Goal: Obtain resource: Obtain resource

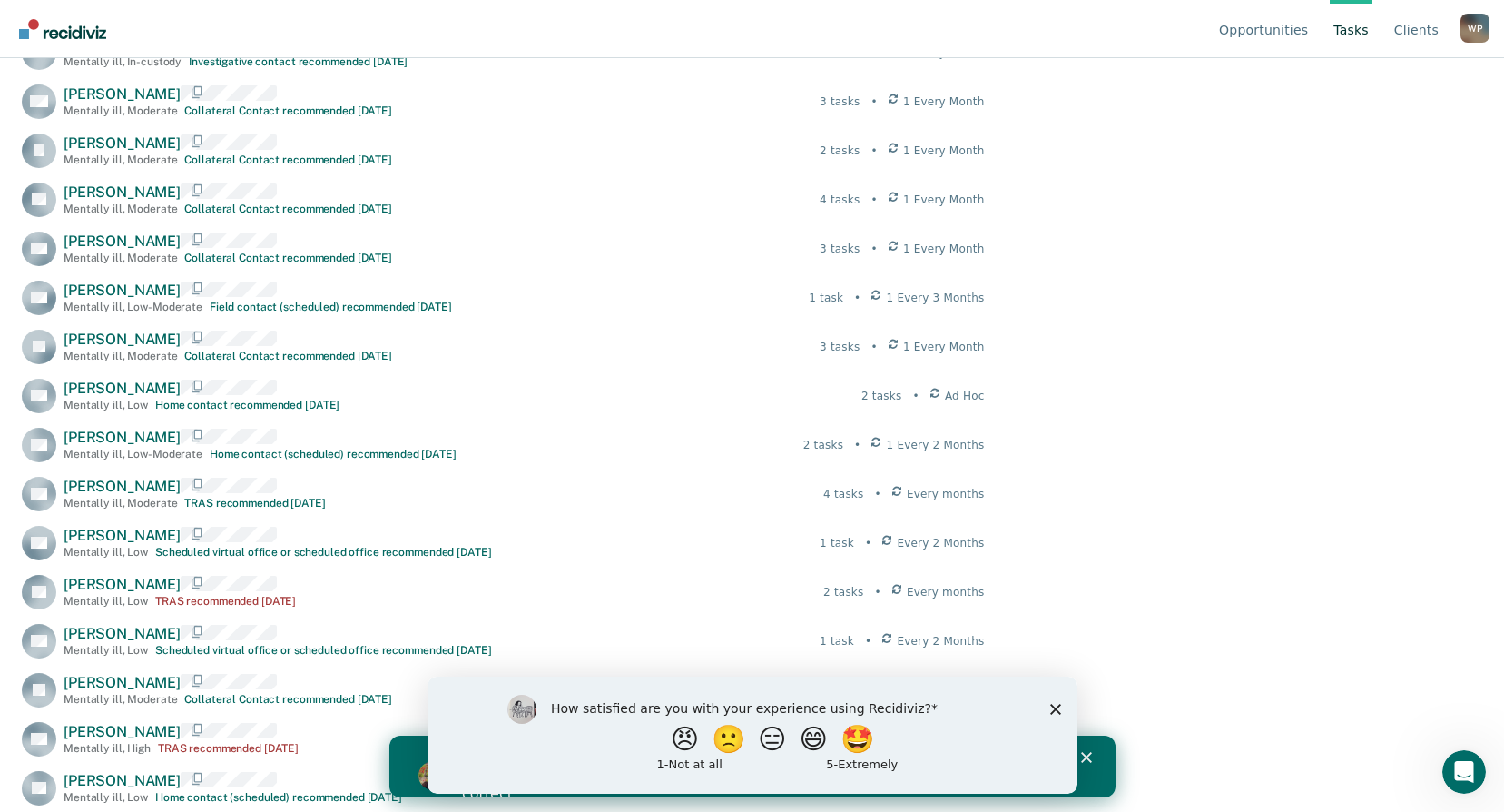
scroll to position [2361, 0]
click at [1061, 701] on div "How satisfied are you with your experience using Recidiviz? 😠 🙁 😑 😄 🤩 1 - Not a…" at bounding box center [752, 734] width 650 height 117
click at [1058, 708] on icon "Close survey" at bounding box center [1055, 709] width 11 height 11
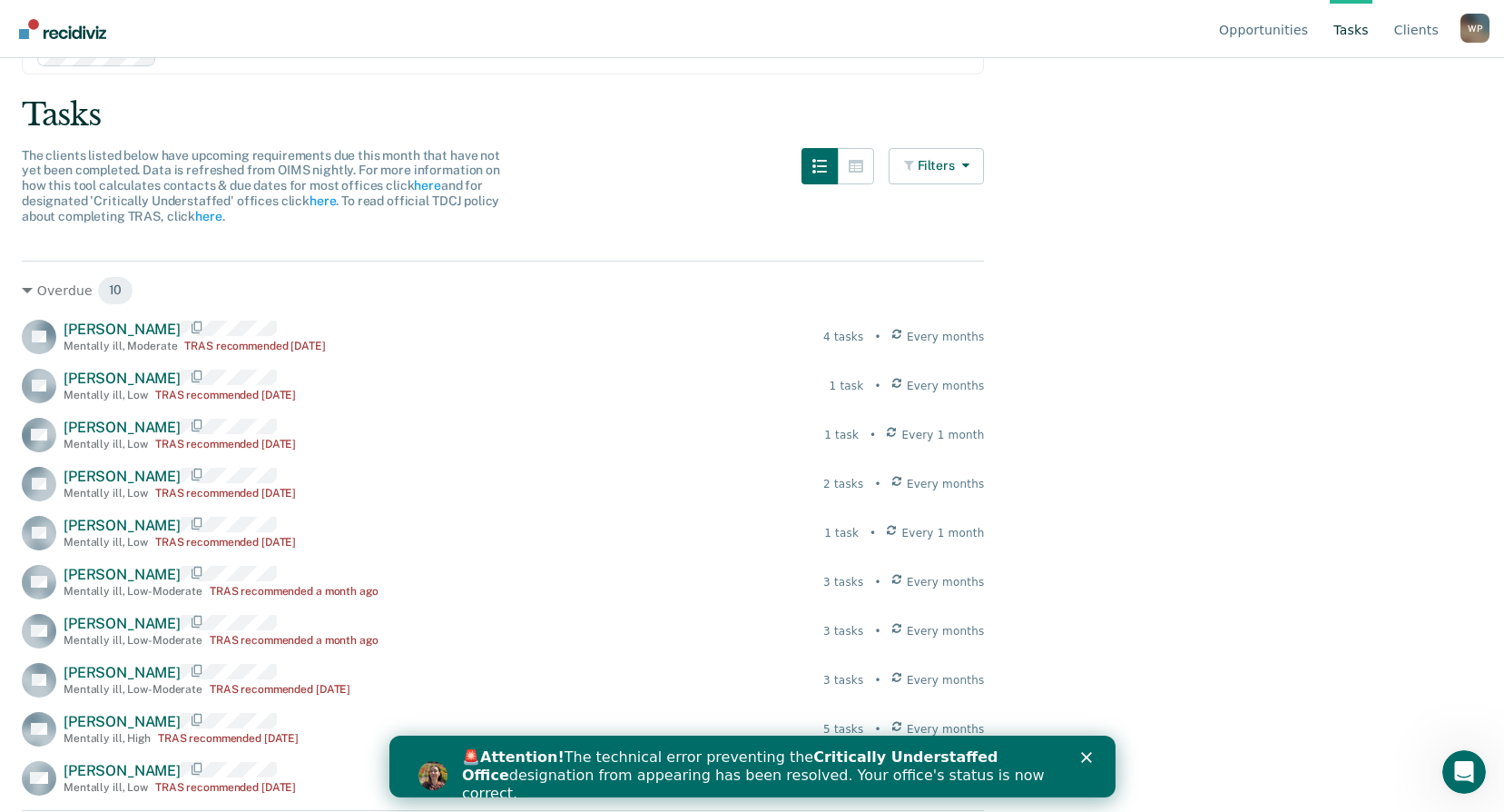
scroll to position [0, 0]
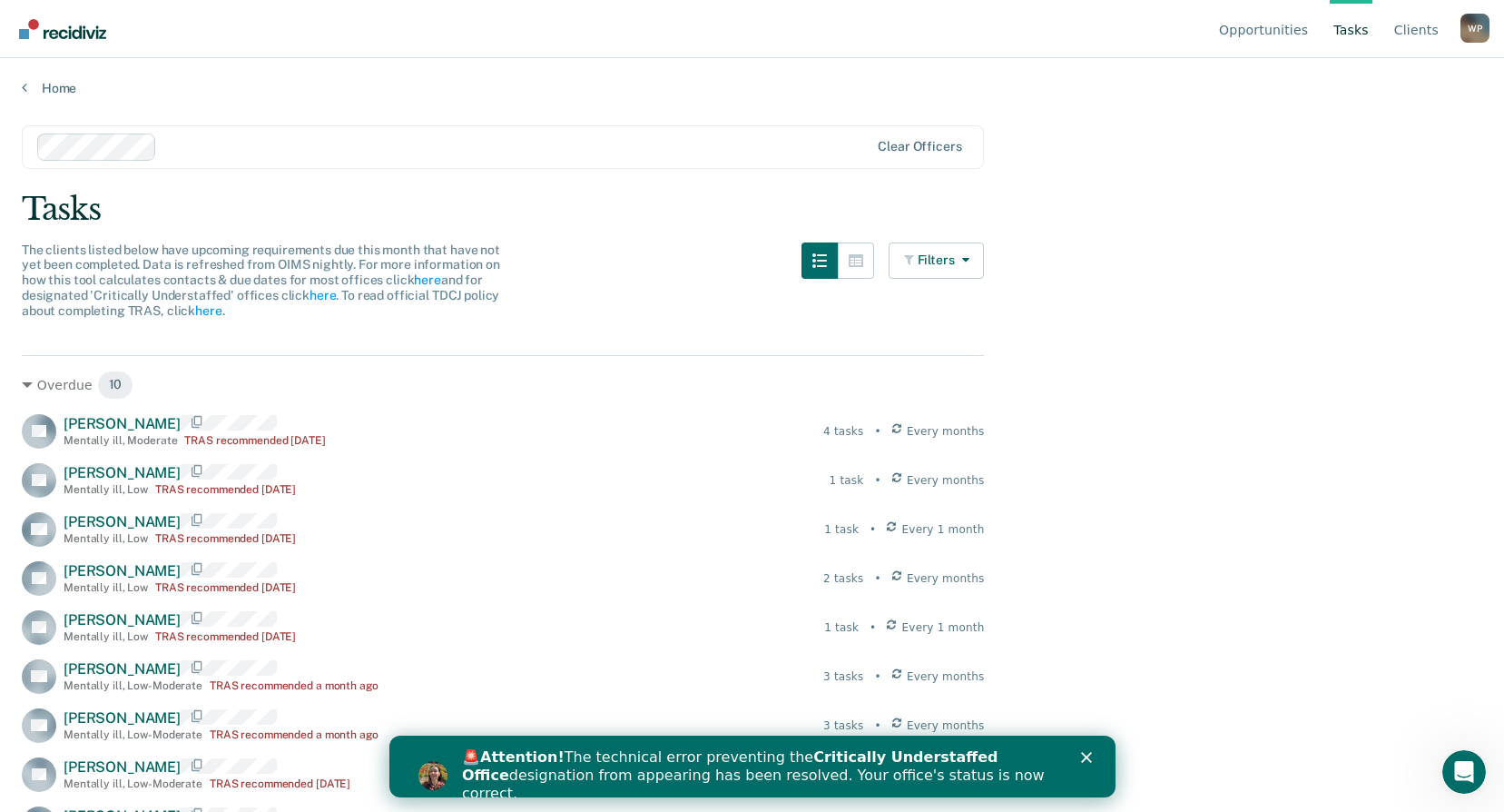
click at [1364, 31] on link "Tasks" at bounding box center [1351, 29] width 43 height 58
click at [48, 88] on link "Home" at bounding box center [752, 88] width 1461 height 17
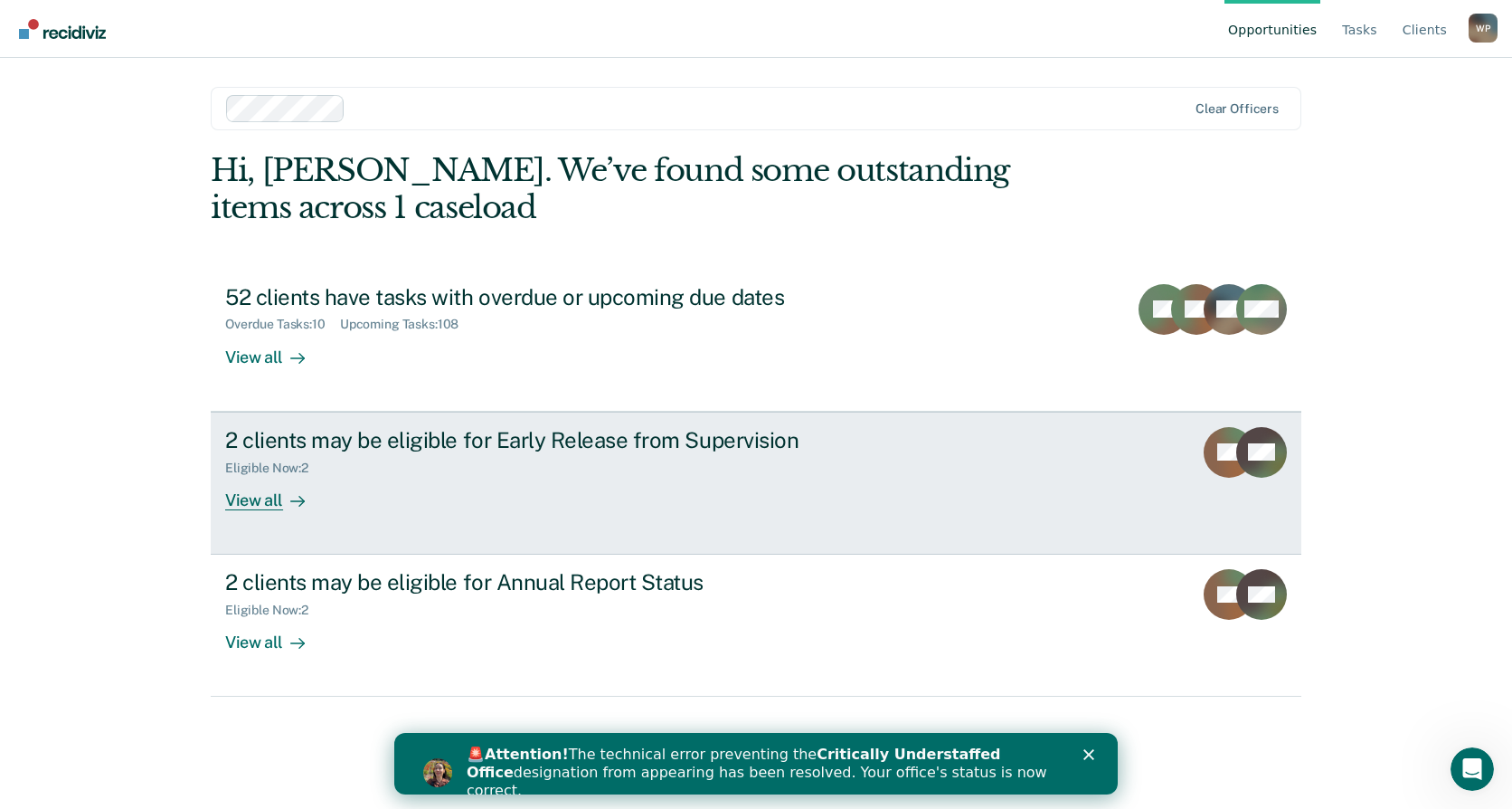
click at [259, 500] on div "View all" at bounding box center [275, 493] width 101 height 35
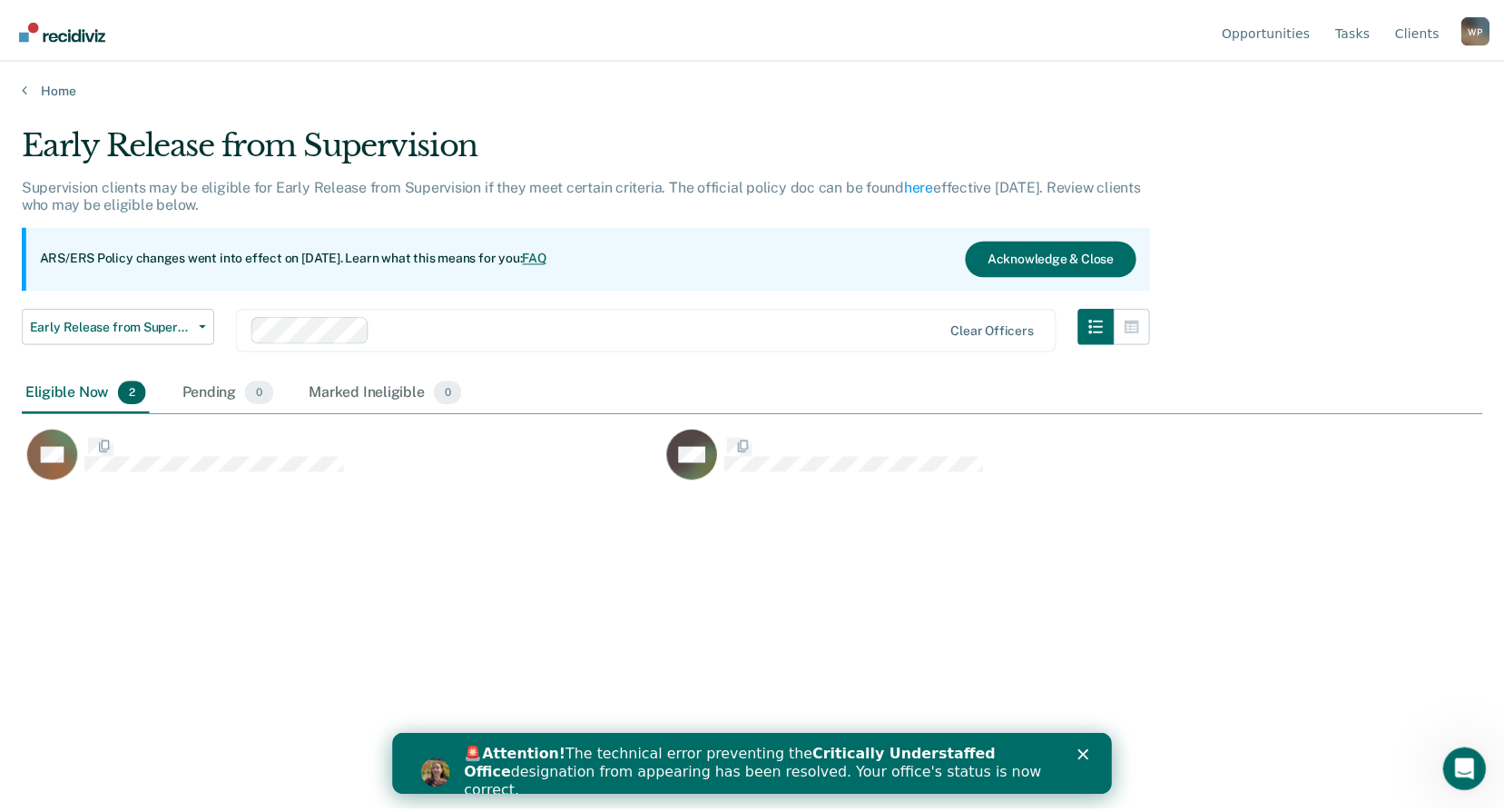
scroll to position [536, 1461]
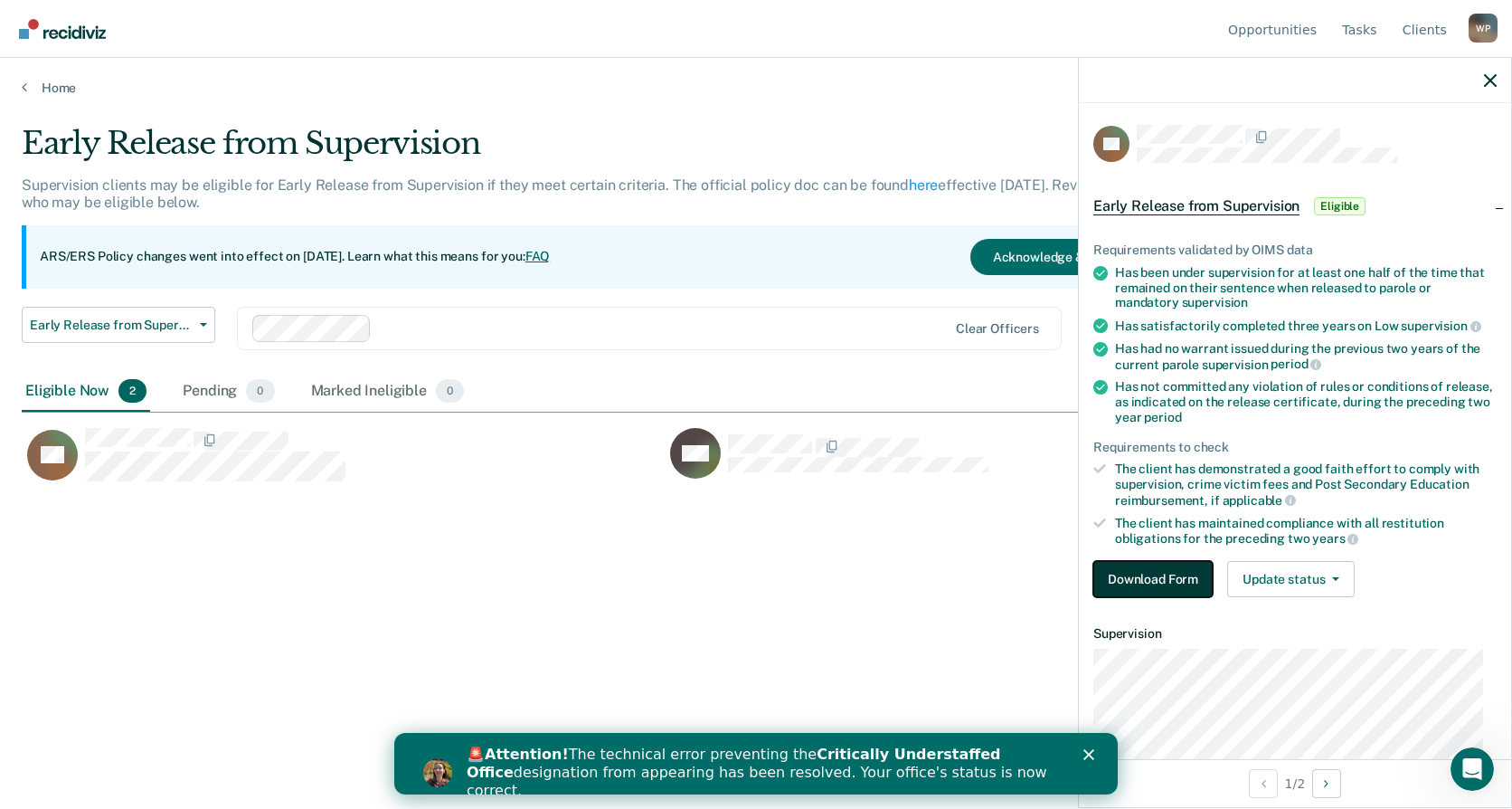
click at [1140, 582] on button "Download Form" at bounding box center [1153, 578] width 120 height 36
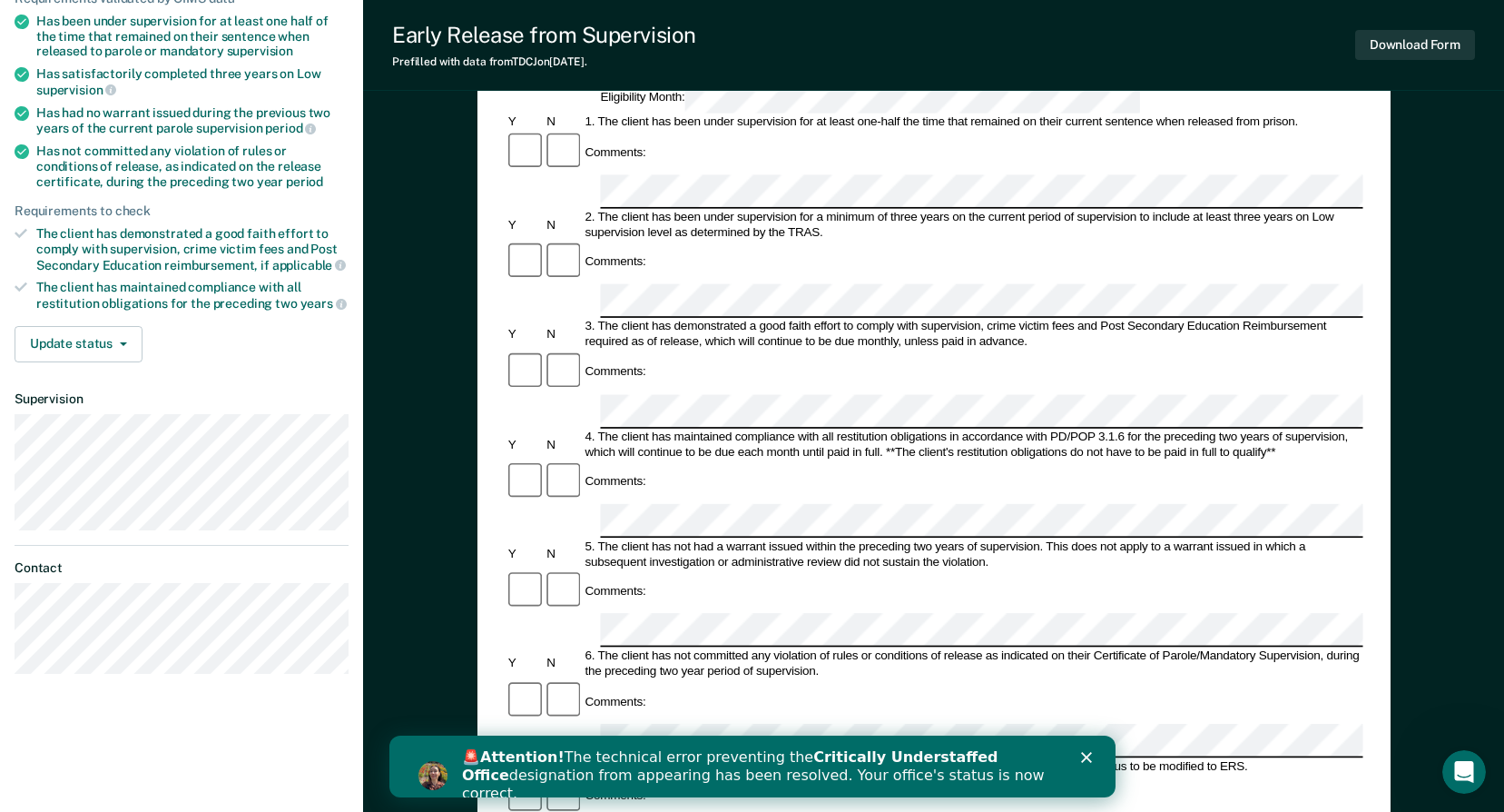
scroll to position [272, 0]
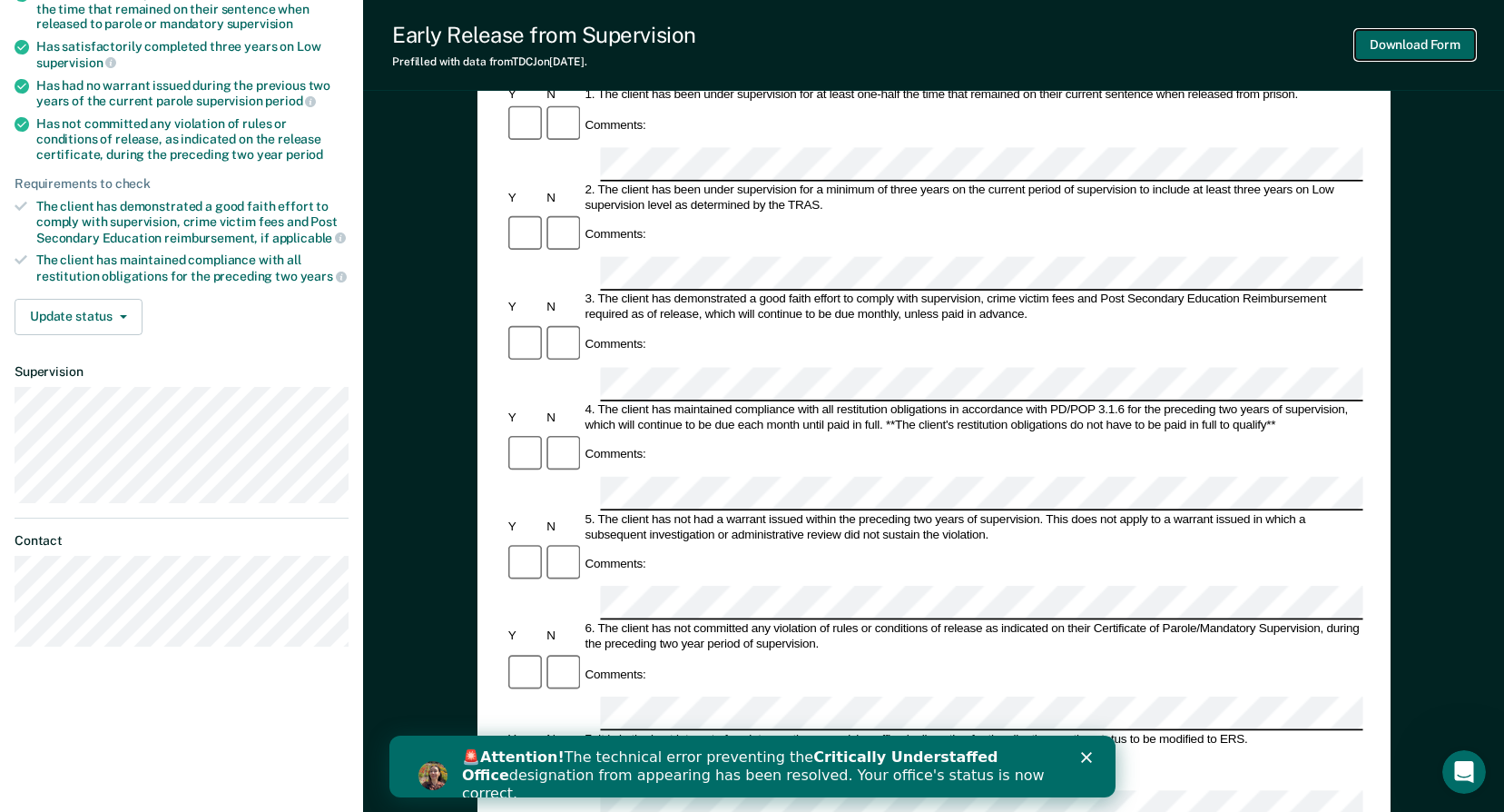
click at [1390, 46] on button "Download Form" at bounding box center [1415, 45] width 120 height 30
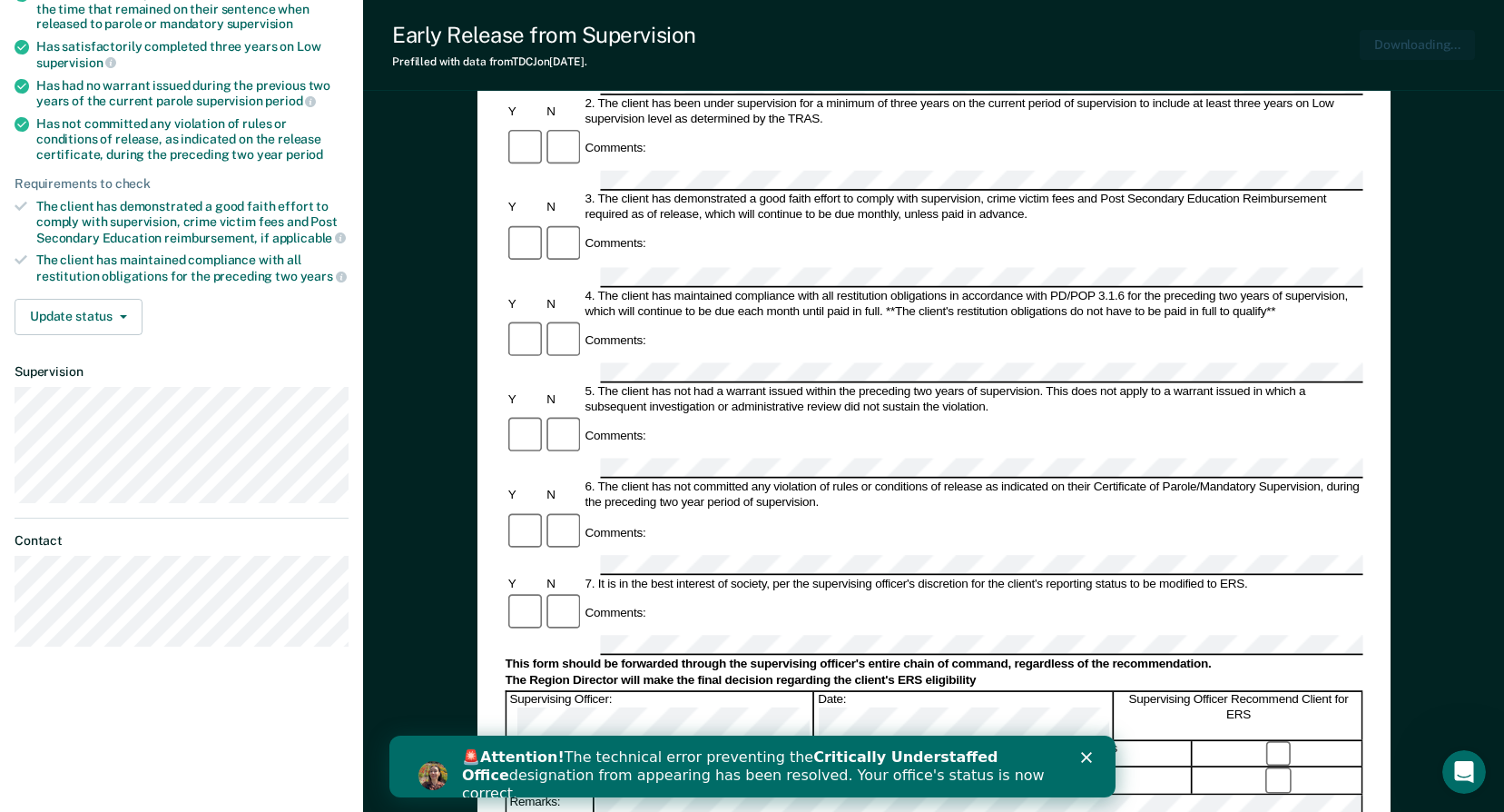
scroll to position [0, 0]
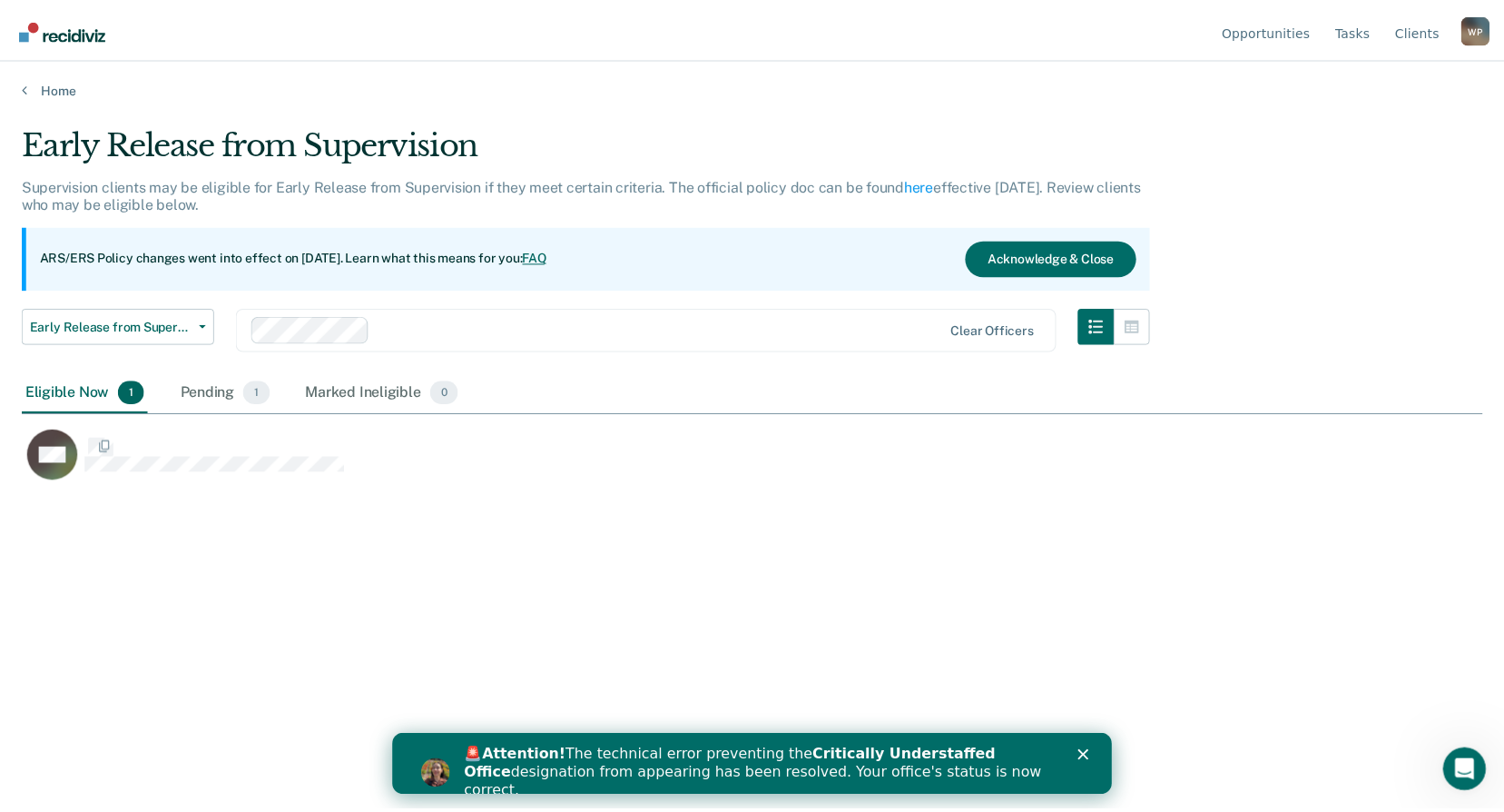
scroll to position [536, 1461]
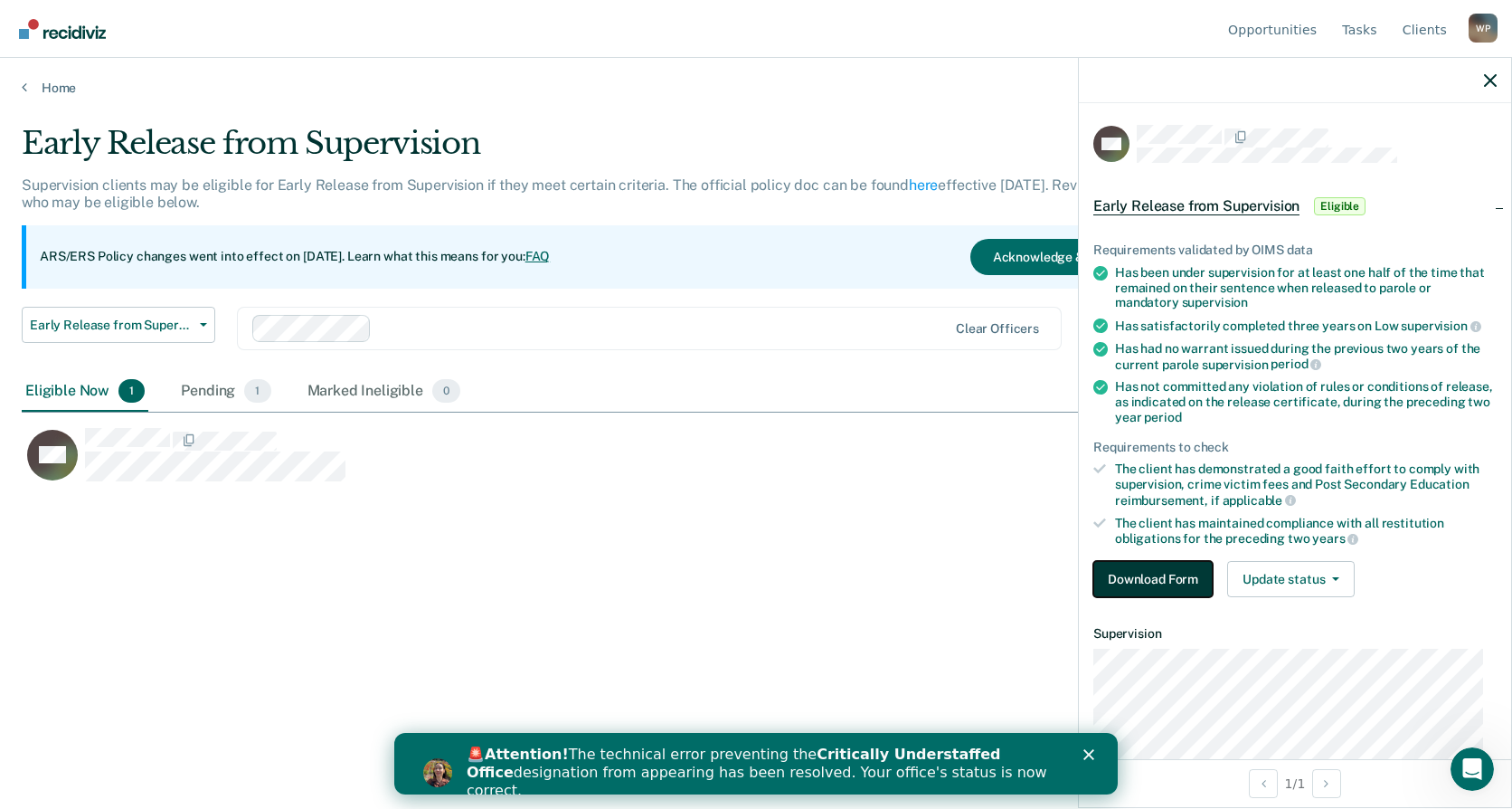
click at [1138, 576] on button "Download Form" at bounding box center [1153, 578] width 120 height 36
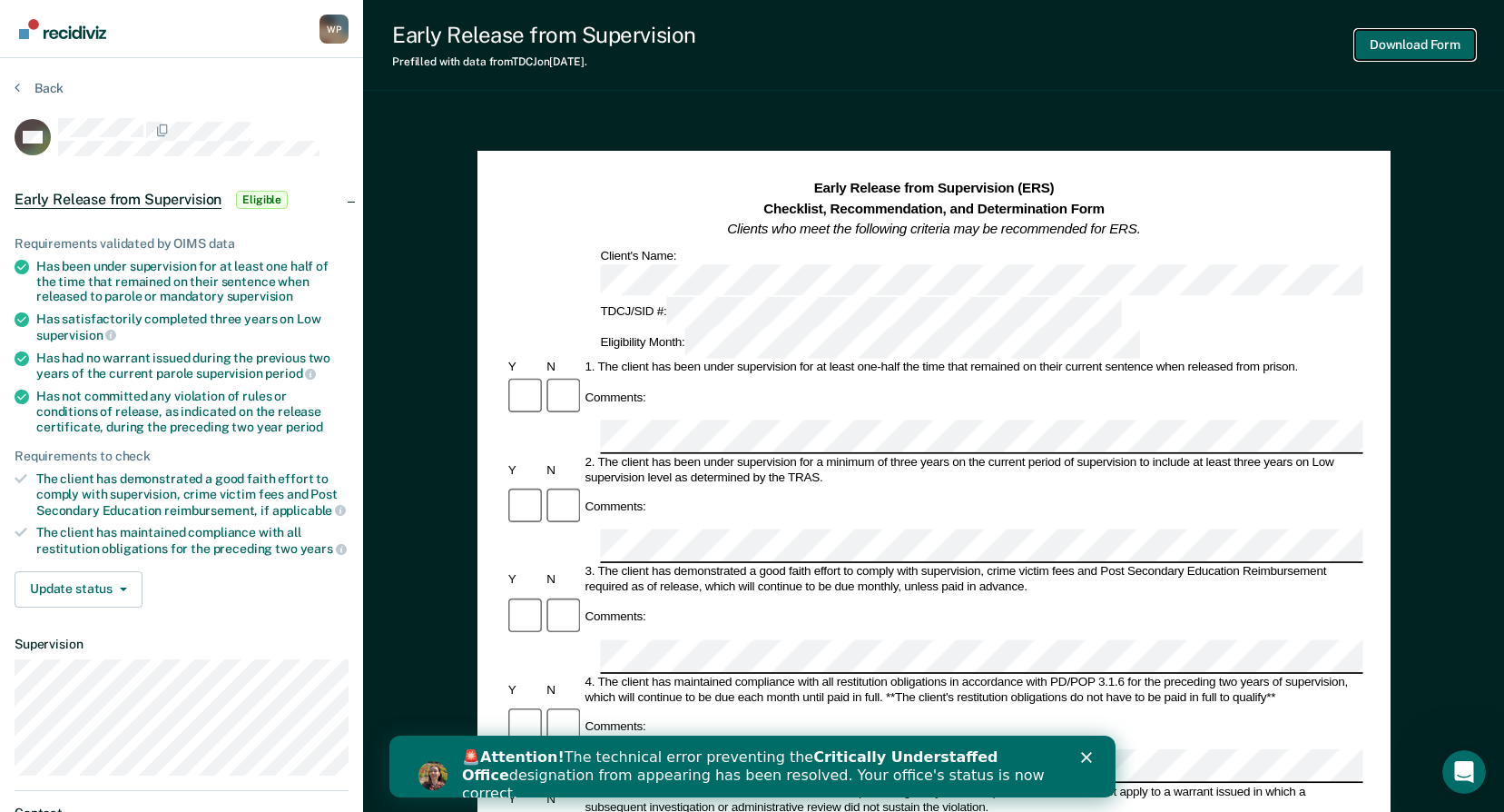
click at [1388, 45] on button "Download Form" at bounding box center [1415, 45] width 120 height 30
